Goal: Task Accomplishment & Management: Complete application form

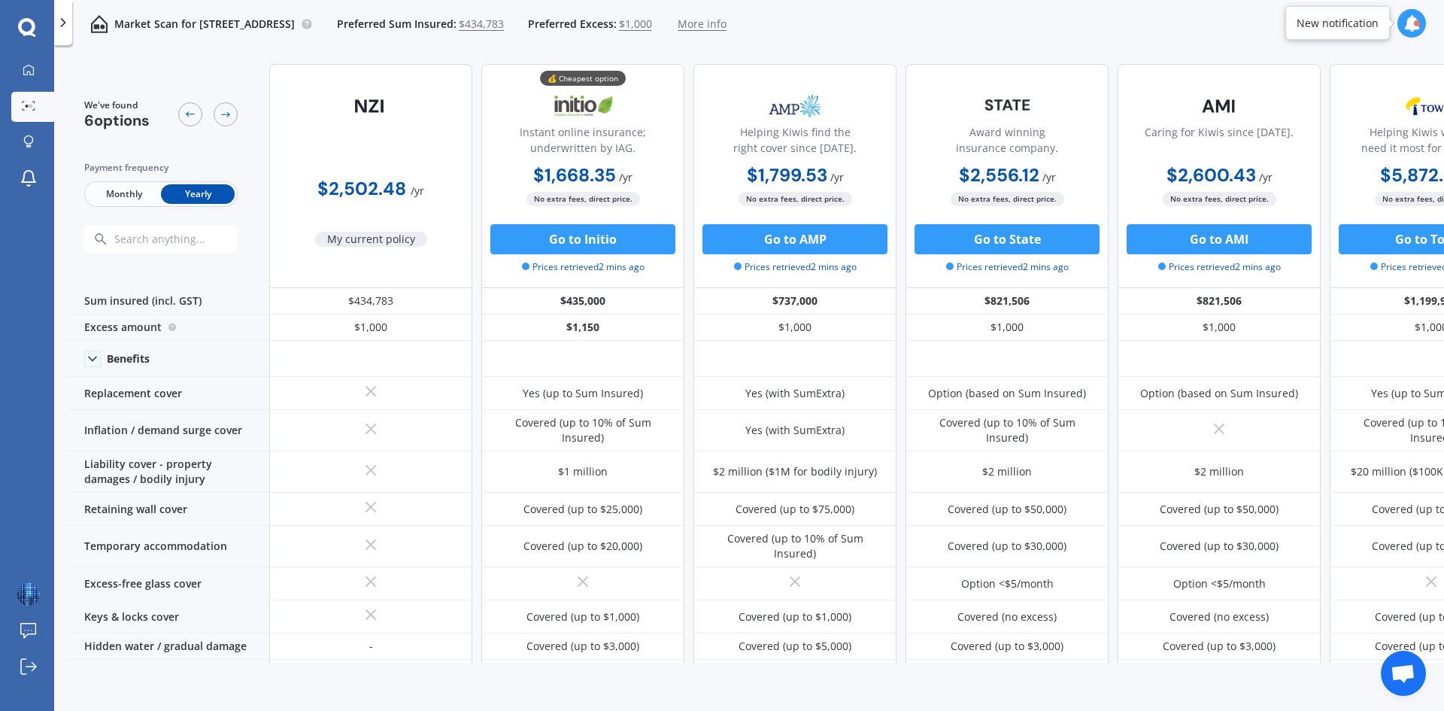
scroll to position [0, 96]
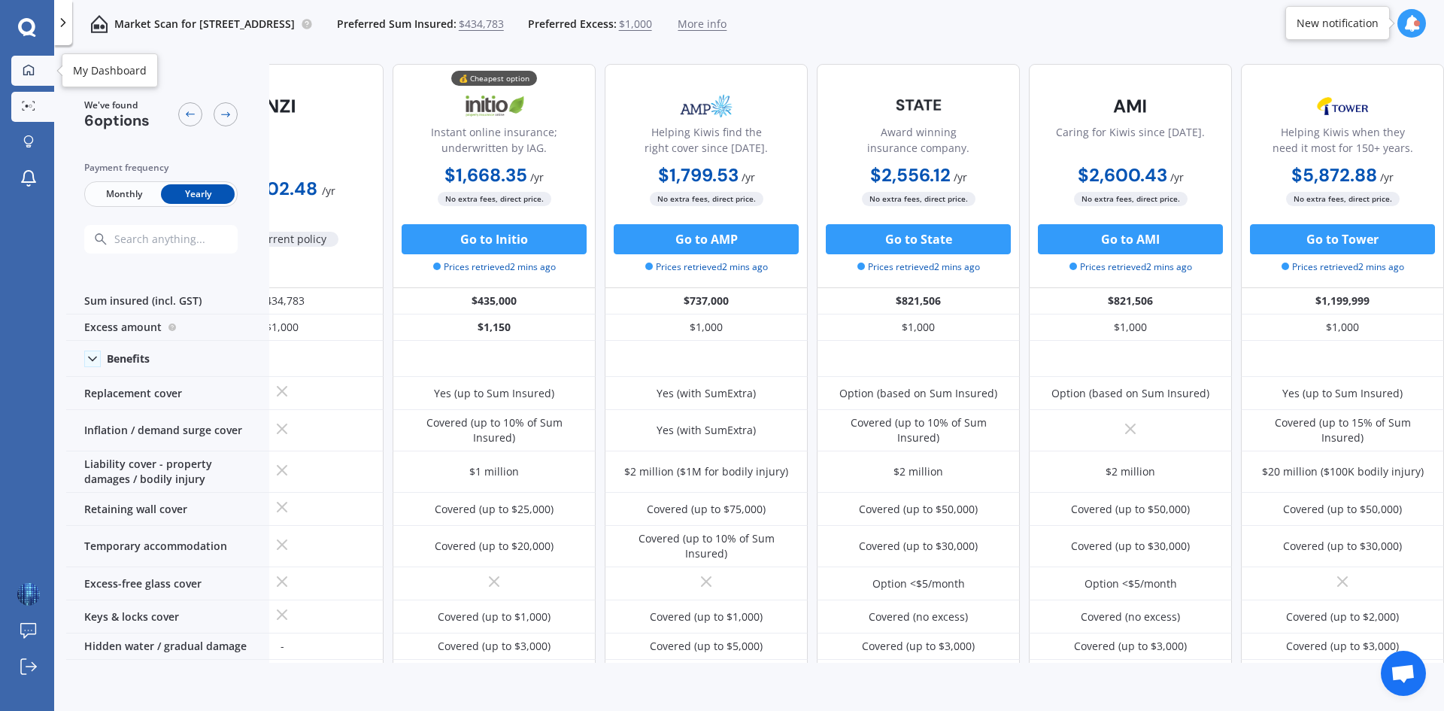
click at [12, 69] on link "My Dashboard" at bounding box center [32, 71] width 43 height 30
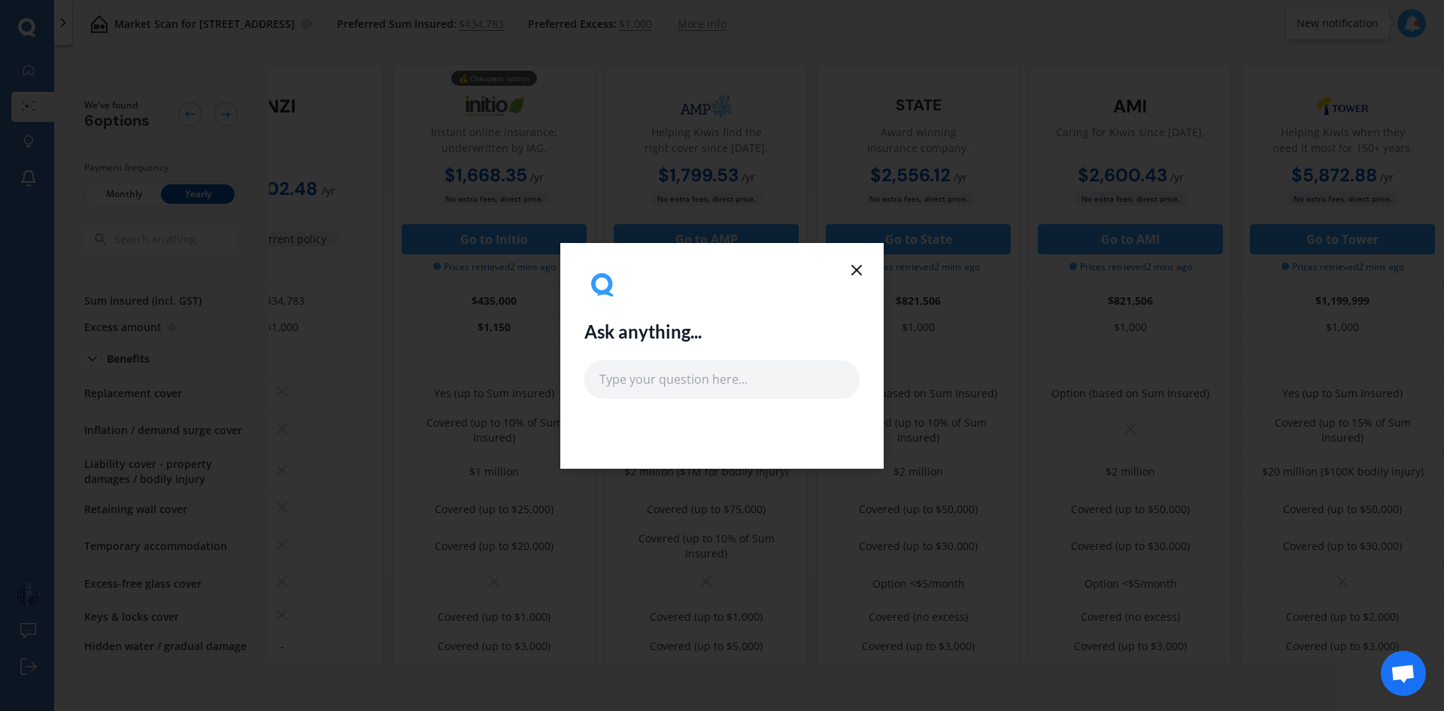
click at [863, 269] on icon at bounding box center [857, 270] width 18 height 18
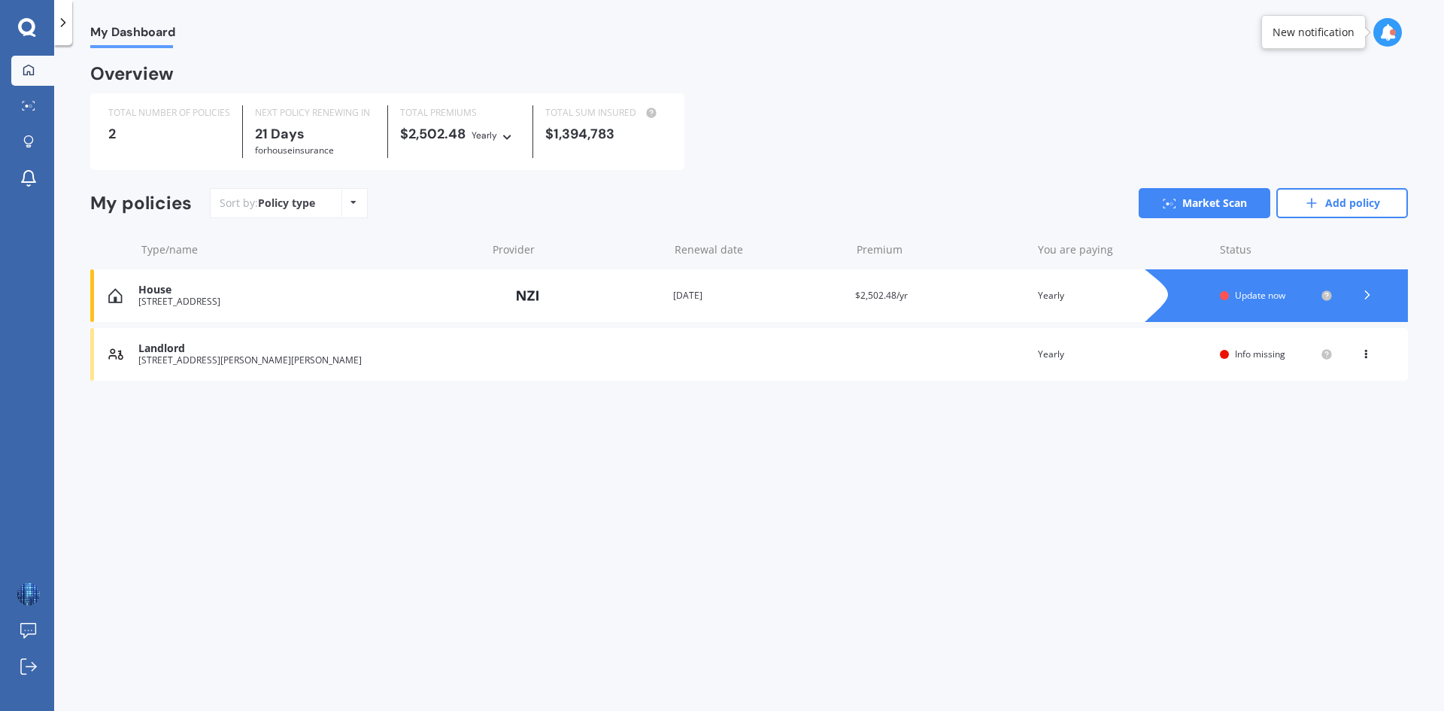
click at [1368, 214] on link "Add policy" at bounding box center [1343, 203] width 132 height 30
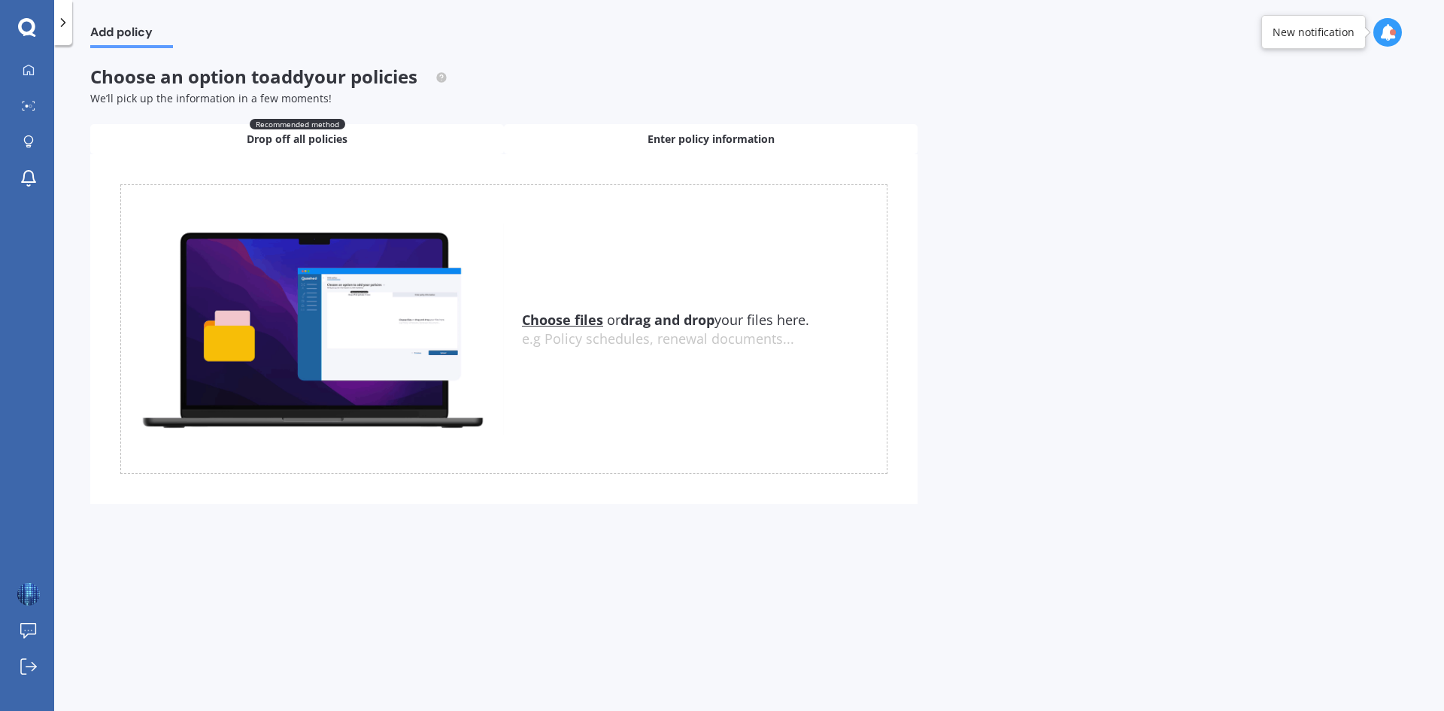
click at [669, 145] on span "Enter policy information" at bounding box center [711, 139] width 127 height 15
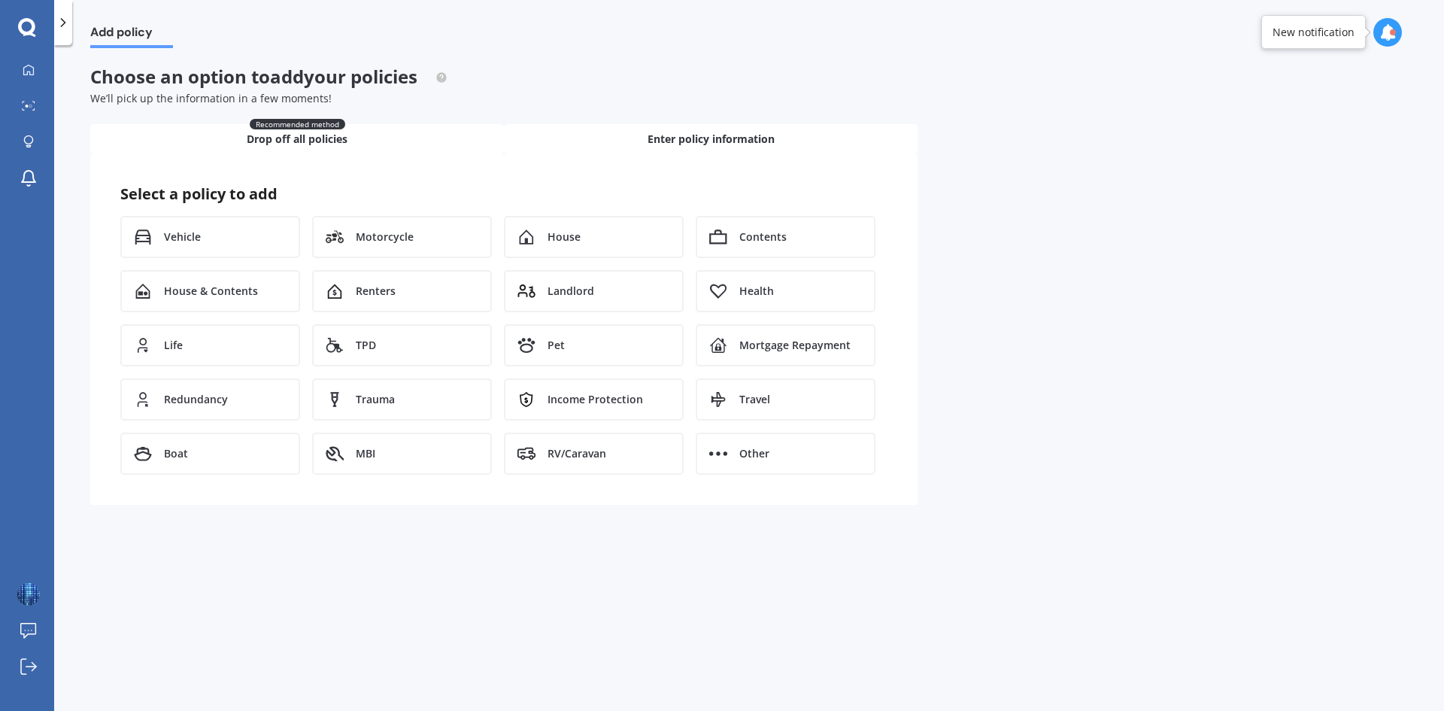
click at [370, 142] on div "Recommended method Drop off all policies" at bounding box center [297, 139] width 414 height 30
